Goal: Information Seeking & Learning: Learn about a topic

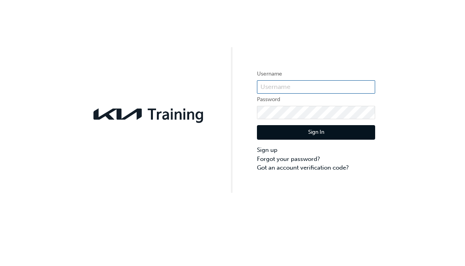
click at [289, 92] on input "text" at bounding box center [316, 86] width 118 height 13
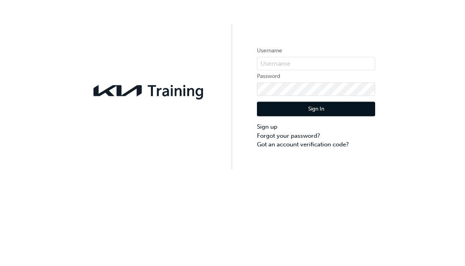
scroll to position [0, 0]
type input "KAU83842H0"
click at [367, 125] on button "Sign In" at bounding box center [316, 132] width 118 height 15
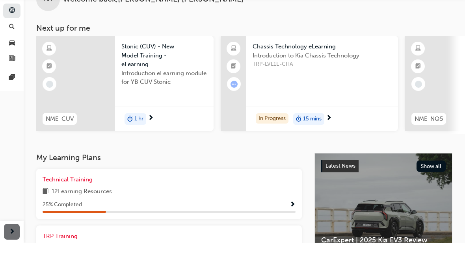
scroll to position [31, 0]
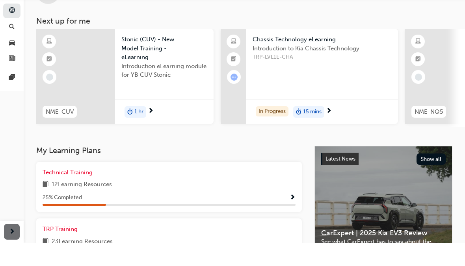
click at [89, 191] on div "Technical Training 12 Learning Resources 25 % Completed" at bounding box center [169, 210] width 253 height 38
click at [294, 218] on span "Show Progress" at bounding box center [292, 221] width 6 height 7
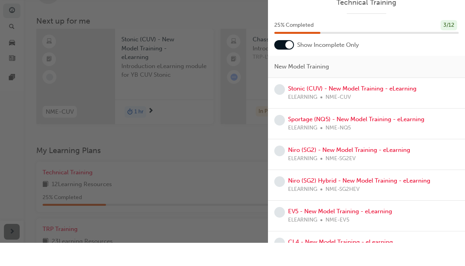
scroll to position [0, 0]
click at [281, 63] on div at bounding box center [284, 67] width 20 height 9
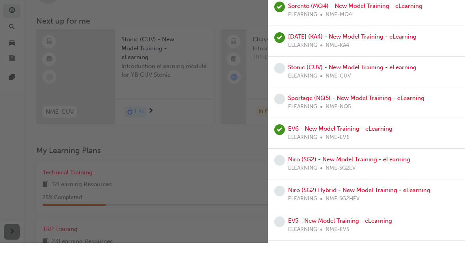
scroll to position [66, 0]
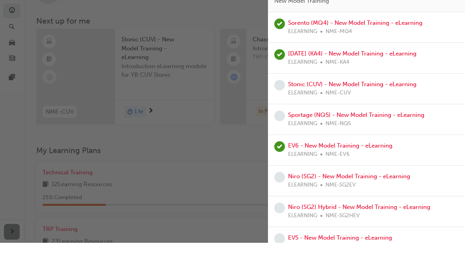
click at [385, 165] on link "EV6 - New Model Training - eLearning" at bounding box center [340, 168] width 104 height 7
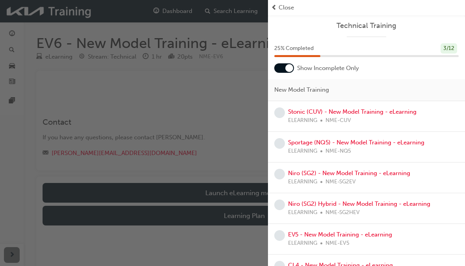
click at [281, 7] on span "Close" at bounding box center [285, 7] width 15 height 9
click at [275, 11] on span "prev-icon" at bounding box center [274, 7] width 6 height 9
click at [287, 10] on span "Close" at bounding box center [285, 7] width 15 height 9
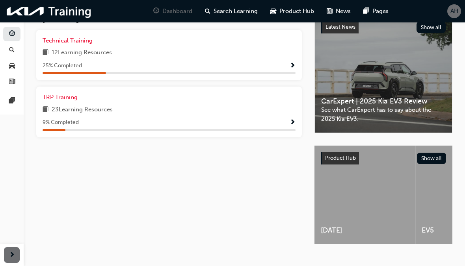
scroll to position [186, 0]
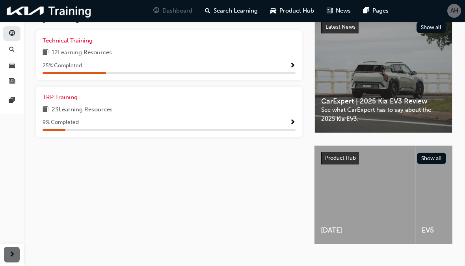
click at [54, 99] on link "TRP Training" at bounding box center [62, 97] width 38 height 9
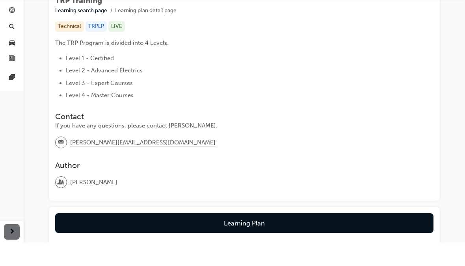
scroll to position [141, 0]
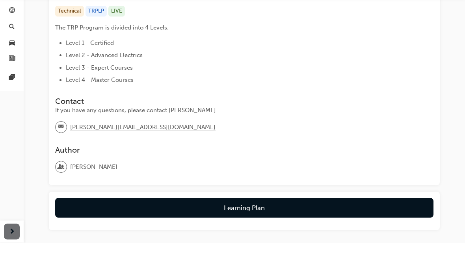
click at [393, 222] on button "Learning Plan" at bounding box center [244, 232] width 378 height 20
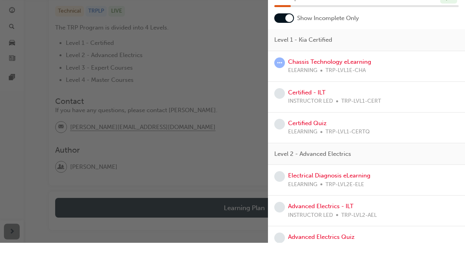
scroll to position [12, 0]
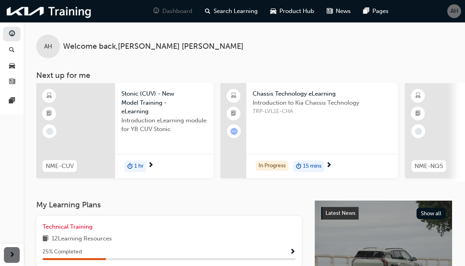
click at [54, 227] on span "Technical Training" at bounding box center [68, 226] width 50 height 7
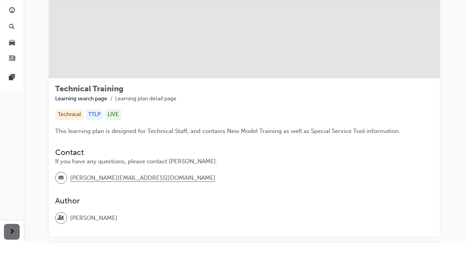
scroll to position [68, 0]
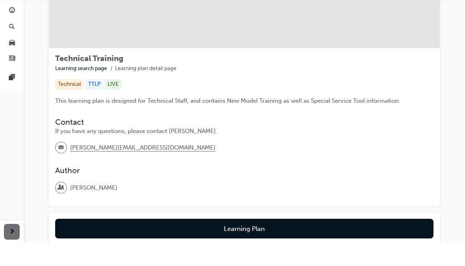
click at [417, 242] on button "Learning Plan" at bounding box center [244, 252] width 378 height 20
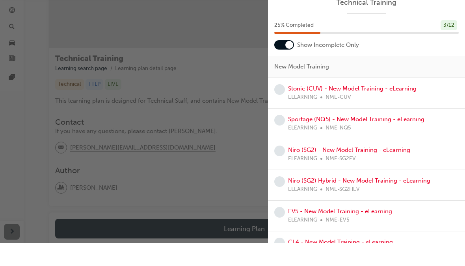
scroll to position [0, 0]
click at [288, 64] on div at bounding box center [289, 68] width 8 height 8
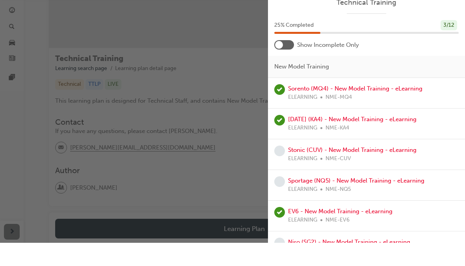
click at [298, 101] on div "Sorento (MQ4) - New Model Training - eLearning ELEARNING NME-MQ4" at bounding box center [366, 116] width 197 height 31
click at [190, 174] on div "button" at bounding box center [134, 133] width 268 height 266
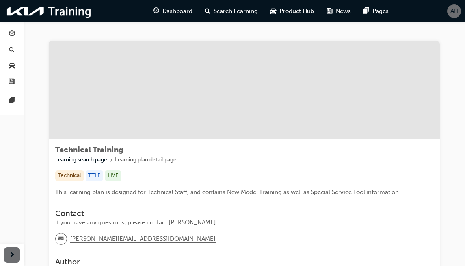
click at [449, 13] on div "AH" at bounding box center [454, 11] width 14 height 14
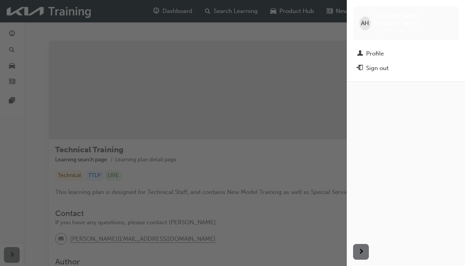
click at [372, 49] on div "Profile" at bounding box center [375, 53] width 18 height 9
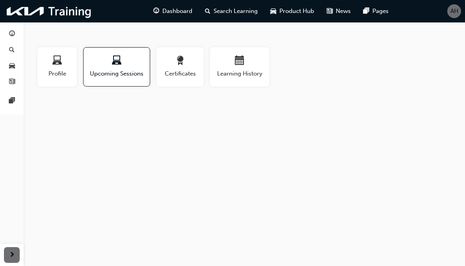
click at [179, 75] on span "Certificates" at bounding box center [179, 73] width 35 height 9
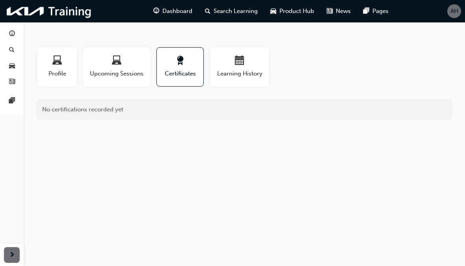
click at [178, 68] on div "Certificates" at bounding box center [180, 67] width 35 height 22
click at [235, 65] on span "calendar-icon" at bounding box center [239, 61] width 9 height 11
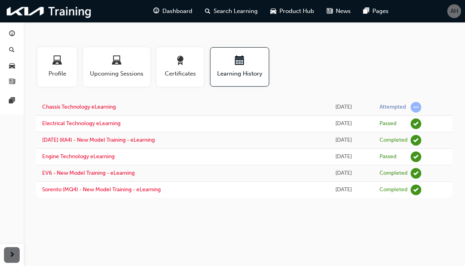
click at [448, 5] on button "AH" at bounding box center [454, 11] width 14 height 14
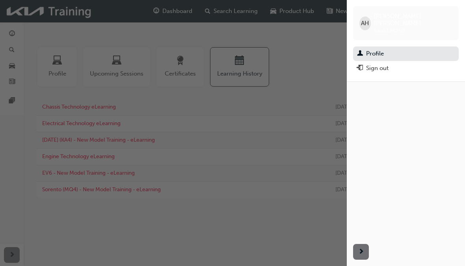
click at [368, 64] on div "Sign out" at bounding box center [377, 68] width 22 height 9
